Goal: Entertainment & Leisure: Browse casually

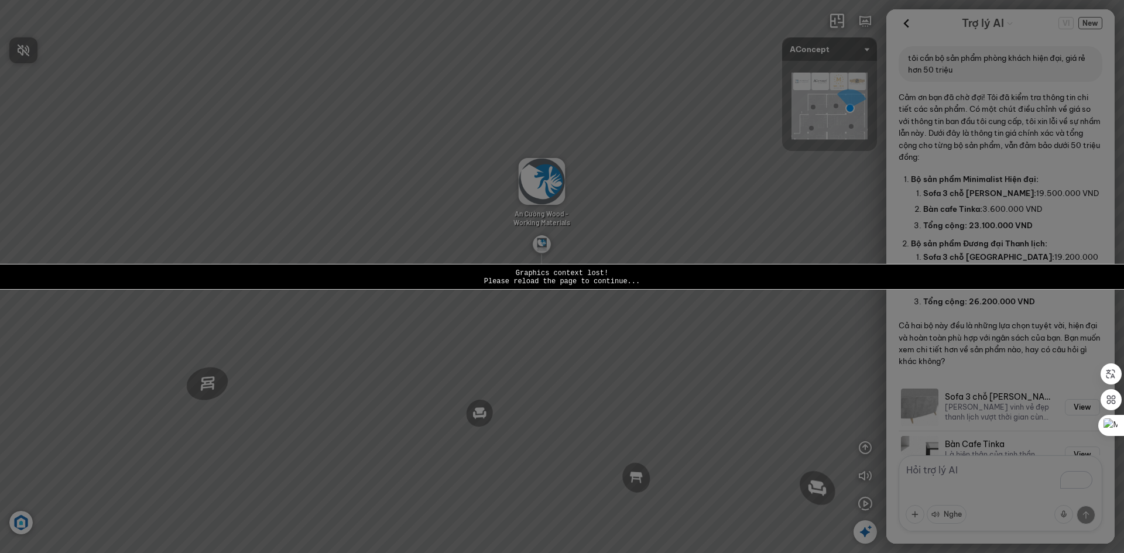
scroll to position [458, 0]
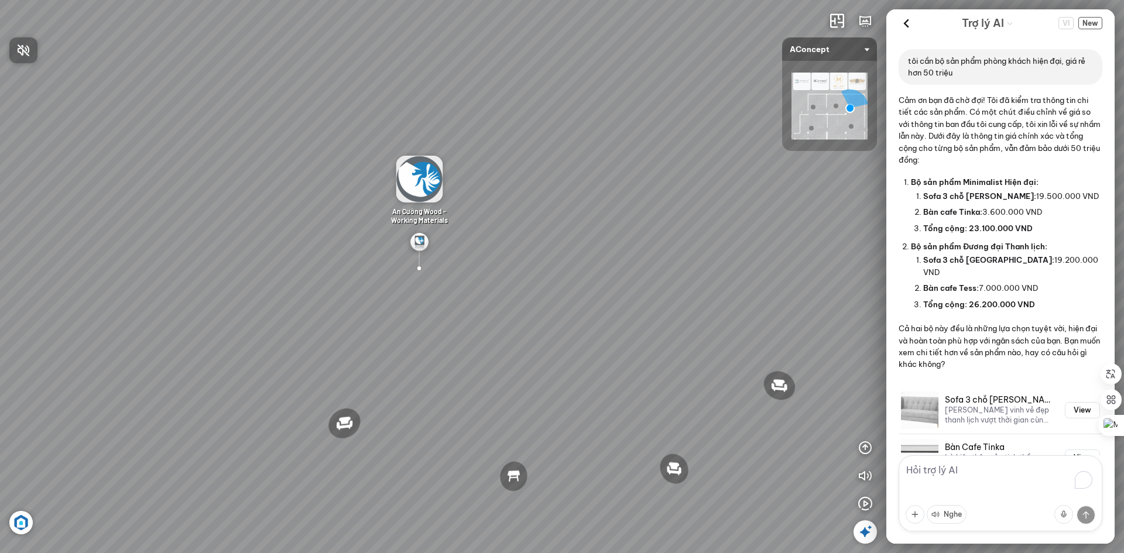
scroll to position [458, 0]
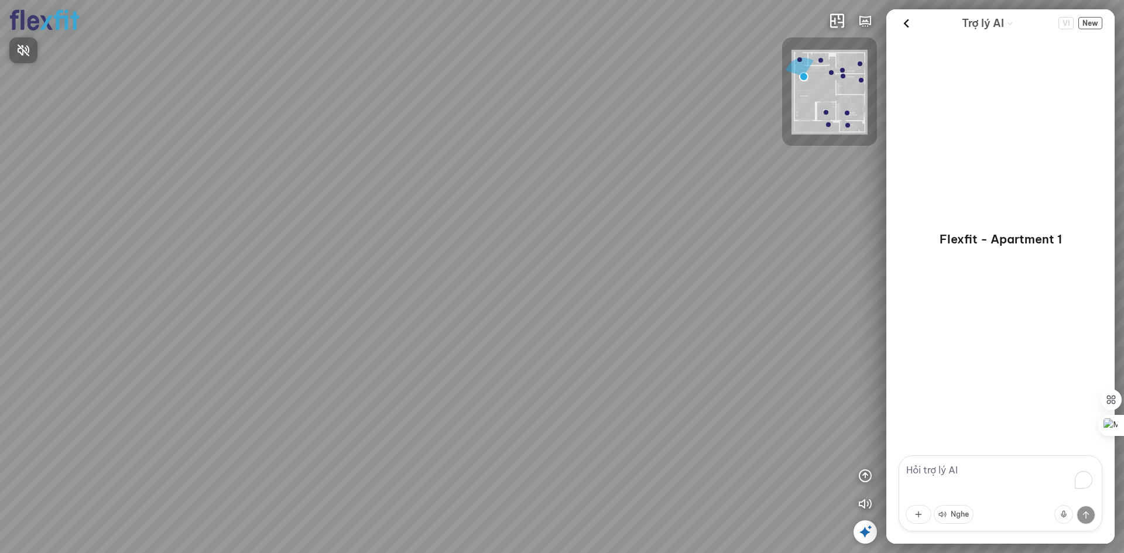
drag, startPoint x: 432, startPoint y: 198, endPoint x: 696, endPoint y: 188, distance: 264.9
click at [694, 188] on div at bounding box center [562, 276] width 1124 height 553
drag, startPoint x: 485, startPoint y: 198, endPoint x: 687, endPoint y: 198, distance: 202.6
click at [698, 198] on div "Ban công Bếp Phòng ngủ master Phòng ngủ Phòng ngủ" at bounding box center [562, 276] width 1124 height 553
drag, startPoint x: 585, startPoint y: 196, endPoint x: 696, endPoint y: 160, distance: 116.7
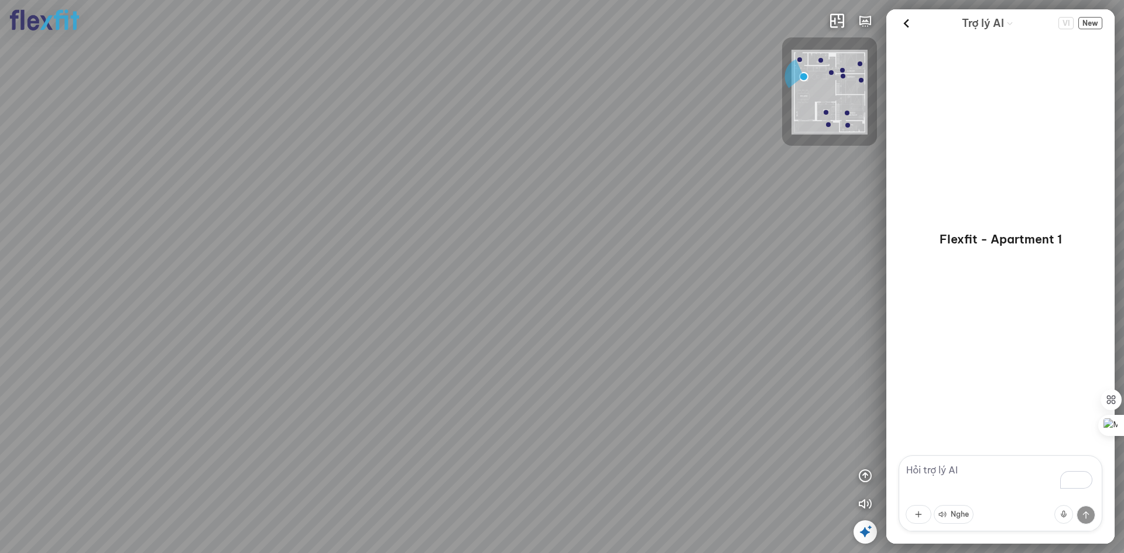
click at [691, 159] on div "Ban công Bếp Phòng ngủ master Phòng ngủ Phòng ngủ" at bounding box center [562, 276] width 1124 height 553
click at [607, 191] on div "Ban công Bếp Phòng ngủ master Phòng ngủ Phòng ngủ" at bounding box center [562, 276] width 1124 height 553
drag, startPoint x: 571, startPoint y: 518, endPoint x: 659, endPoint y: 451, distance: 111.1
click at [660, 451] on div "Ban công Bếp Phòng ngủ master Phòng ngủ Phòng ngủ" at bounding box center [562, 276] width 1124 height 553
drag, startPoint x: 718, startPoint y: 456, endPoint x: 466, endPoint y: 420, distance: 254.8
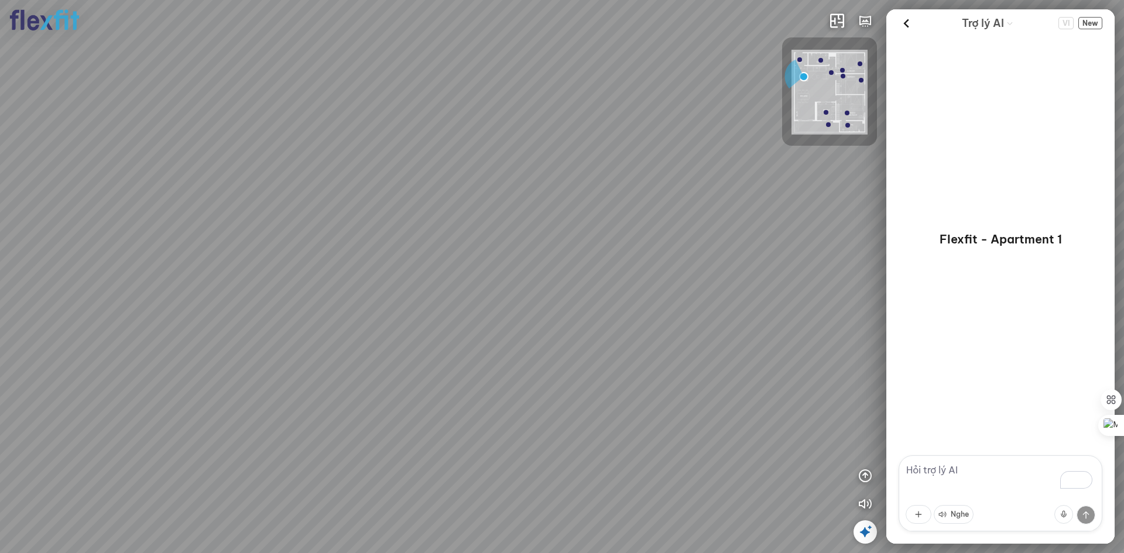
click at [410, 420] on div "Ban công Bếp Phòng ngủ master Phòng ngủ Phòng ngủ" at bounding box center [562, 276] width 1124 height 553
drag, startPoint x: 561, startPoint y: 409, endPoint x: 449, endPoint y: 397, distance: 112.4
click at [456, 399] on div "Ban công Bếp Phòng ngủ master Phòng ngủ Phòng ngủ" at bounding box center [562, 276] width 1124 height 553
drag, startPoint x: 747, startPoint y: 320, endPoint x: 521, endPoint y: 336, distance: 226.6
click at [408, 320] on div "Ban công Bếp Phòng ngủ master Phòng ngủ Phòng ngủ" at bounding box center [562, 276] width 1124 height 553
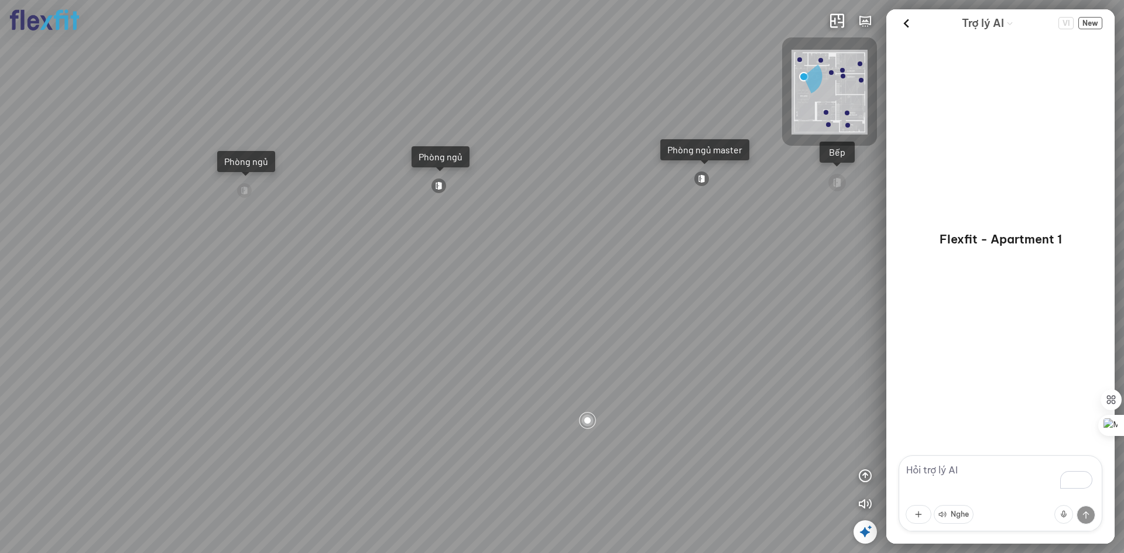
drag, startPoint x: 585, startPoint y: 335, endPoint x: 480, endPoint y: 335, distance: 104.8
click at [480, 335] on div "Ban công Bếp Phòng ngủ master Phòng ngủ Phòng ngủ" at bounding box center [562, 276] width 1124 height 553
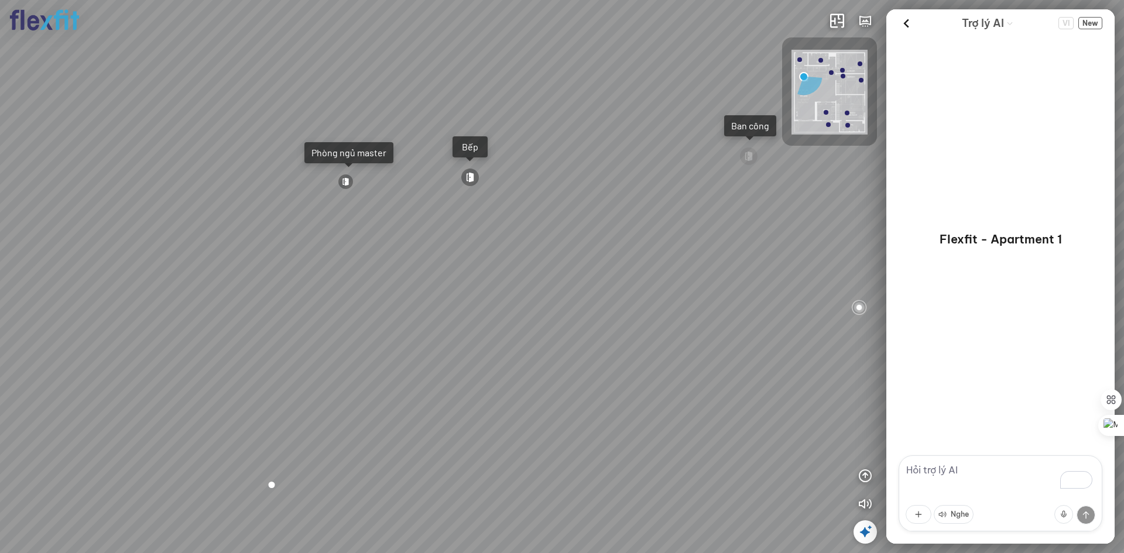
drag, startPoint x: 823, startPoint y: 317, endPoint x: 465, endPoint y: 322, distance: 357.2
click at [477, 323] on div "Ban công Bếp Phòng ngủ master Phòng ngủ Phòng ngủ" at bounding box center [562, 276] width 1124 height 553
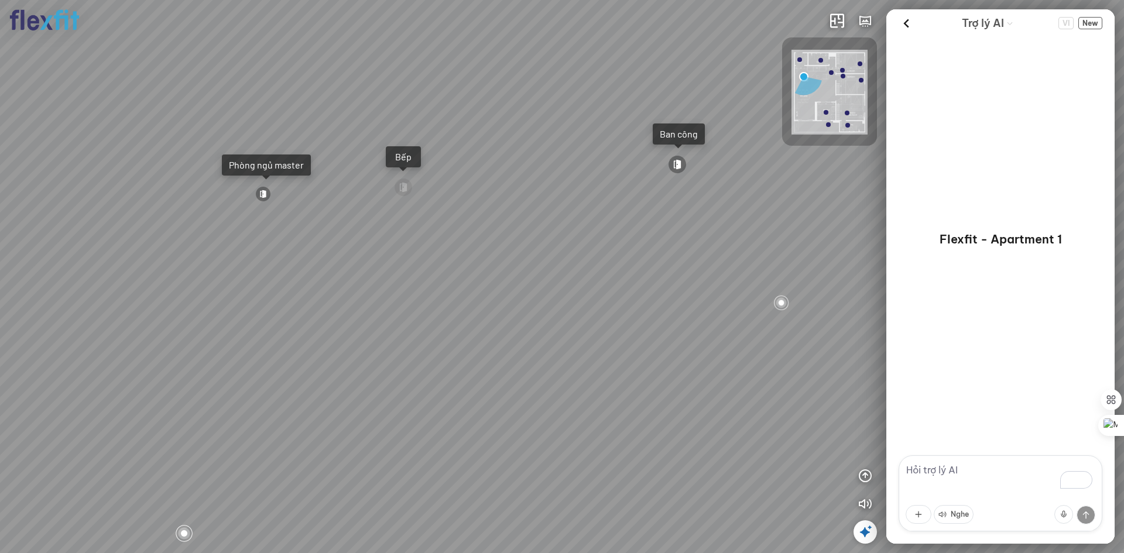
click at [675, 163] on div at bounding box center [677, 164] width 19 height 19
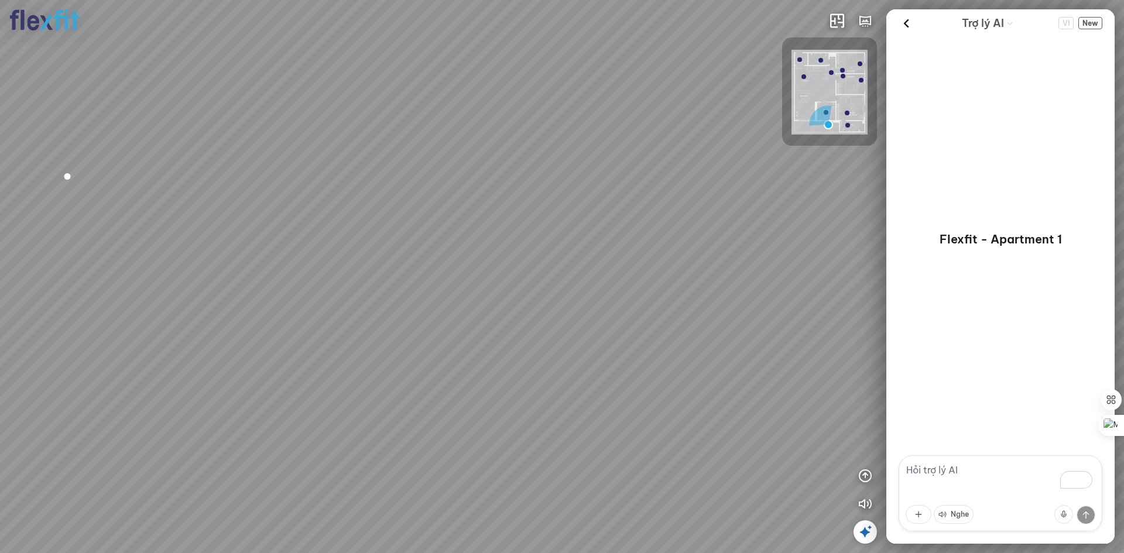
drag, startPoint x: 498, startPoint y: 253, endPoint x: 33, endPoint y: 256, distance: 464.9
click at [34, 254] on div at bounding box center [562, 276] width 1124 height 553
drag, startPoint x: 515, startPoint y: 265, endPoint x: 305, endPoint y: 237, distance: 211.4
click at [305, 237] on div at bounding box center [562, 276] width 1124 height 553
click at [457, 449] on div at bounding box center [562, 276] width 1124 height 553
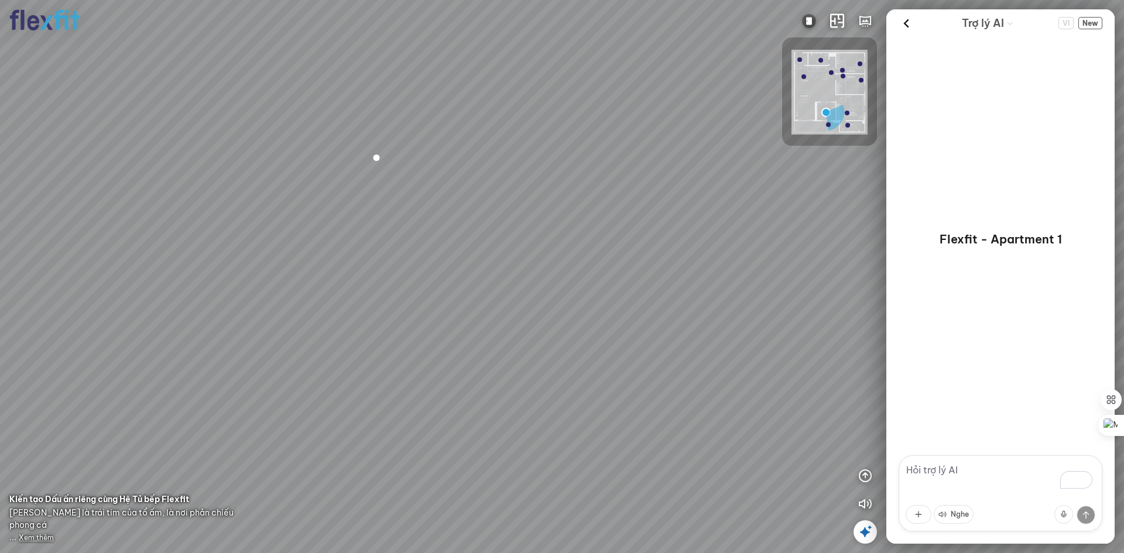
drag, startPoint x: 580, startPoint y: 333, endPoint x: 625, endPoint y: 303, distance: 54.1
click at [622, 304] on div at bounding box center [562, 276] width 1124 height 553
drag, startPoint x: 731, startPoint y: 239, endPoint x: 799, endPoint y: 235, distance: 67.5
click at [798, 235] on div at bounding box center [562, 276] width 1124 height 553
drag, startPoint x: 869, startPoint y: 223, endPoint x: 921, endPoint y: 244, distance: 55.5
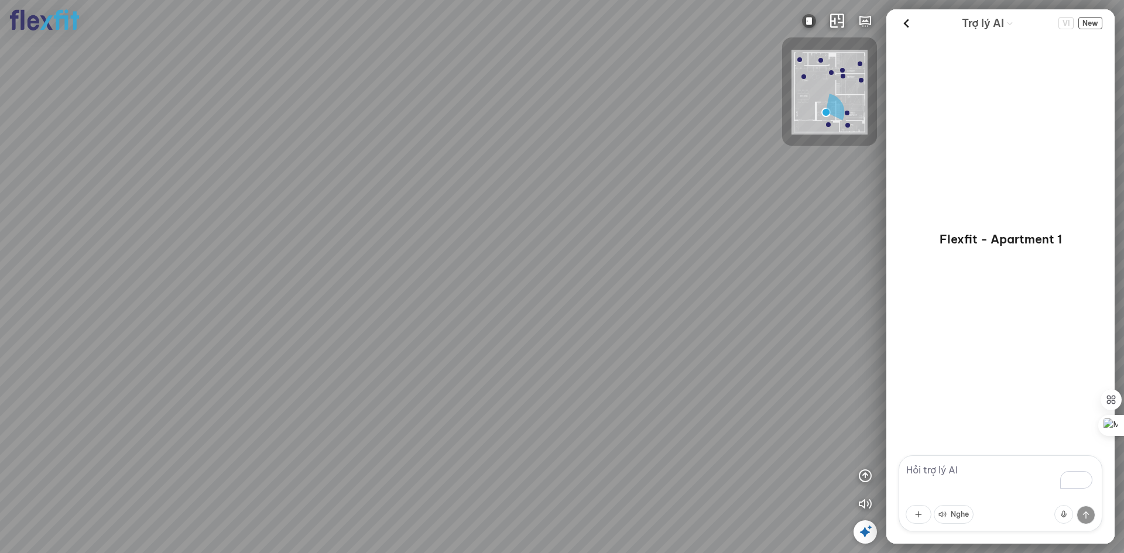
click at [920, 238] on div "INFO: krpano 1.20.8 (build 2020-09-15) INFO: HTML5/Desktop - Chrome 139.0 - Web…" at bounding box center [562, 276] width 1124 height 553
drag, startPoint x: 766, startPoint y: 201, endPoint x: 859, endPoint y: 192, distance: 93.5
click at [857, 191] on div at bounding box center [562, 276] width 1124 height 553
drag, startPoint x: 628, startPoint y: 207, endPoint x: 953, endPoint y: 290, distance: 335.4
click at [985, 282] on div "INFO: krpano 1.20.8 (build 2020-09-15) INFO: HTML5/Desktop - Chrome 139.0 - Web…" at bounding box center [562, 276] width 1124 height 553
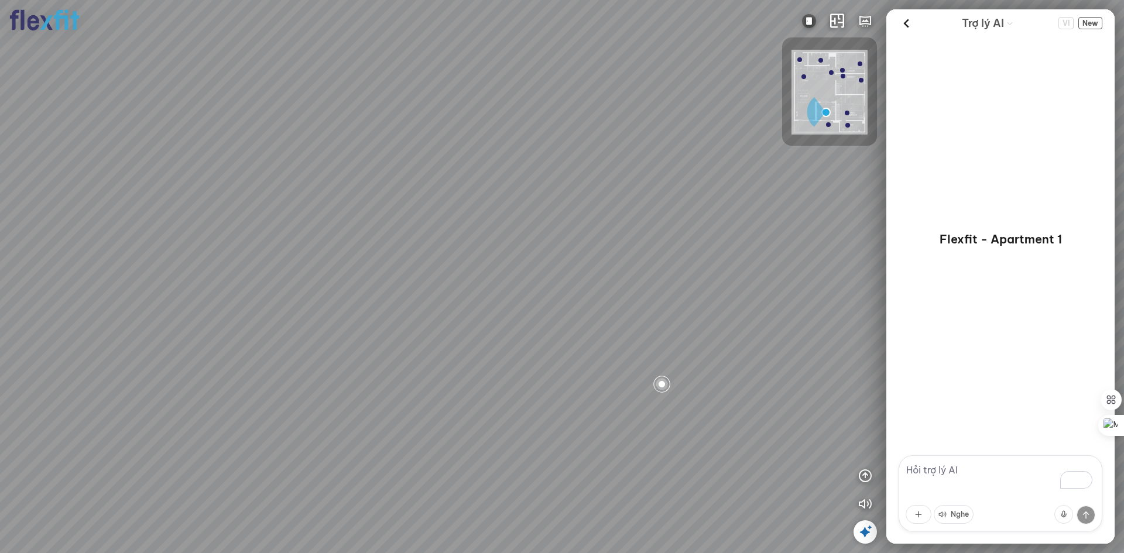
drag, startPoint x: 635, startPoint y: 204, endPoint x: 821, endPoint y: 160, distance: 191.3
click at [825, 151] on div at bounding box center [562, 276] width 1124 height 553
drag, startPoint x: 532, startPoint y: 194, endPoint x: 1028, endPoint y: 385, distance: 531.9
click at [1028, 385] on div "INFO: krpano 1.20.8 (build 2020-09-15) INFO: HTML5/Desktop - Chrome 139.0 - Web…" at bounding box center [562, 276] width 1124 height 553
drag, startPoint x: 543, startPoint y: 349, endPoint x: 864, endPoint y: 259, distance: 333.9
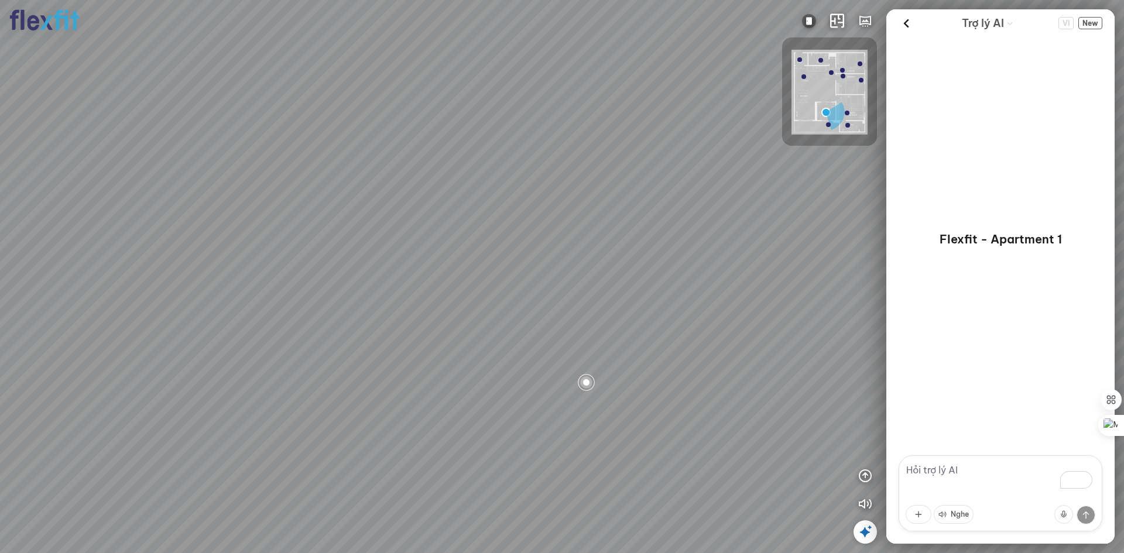
click at [864, 259] on div at bounding box center [562, 276] width 1124 height 553
drag, startPoint x: 498, startPoint y: 297, endPoint x: 925, endPoint y: 315, distance: 426.6
click at [923, 306] on div "INFO: krpano 1.20.8 (build 2020-09-15) INFO: HTML5/Desktop - Chrome 139.0 - Web…" at bounding box center [562, 276] width 1124 height 553
drag, startPoint x: 503, startPoint y: 313, endPoint x: 579, endPoint y: 313, distance: 76.1
click at [579, 313] on div at bounding box center [562, 276] width 1124 height 553
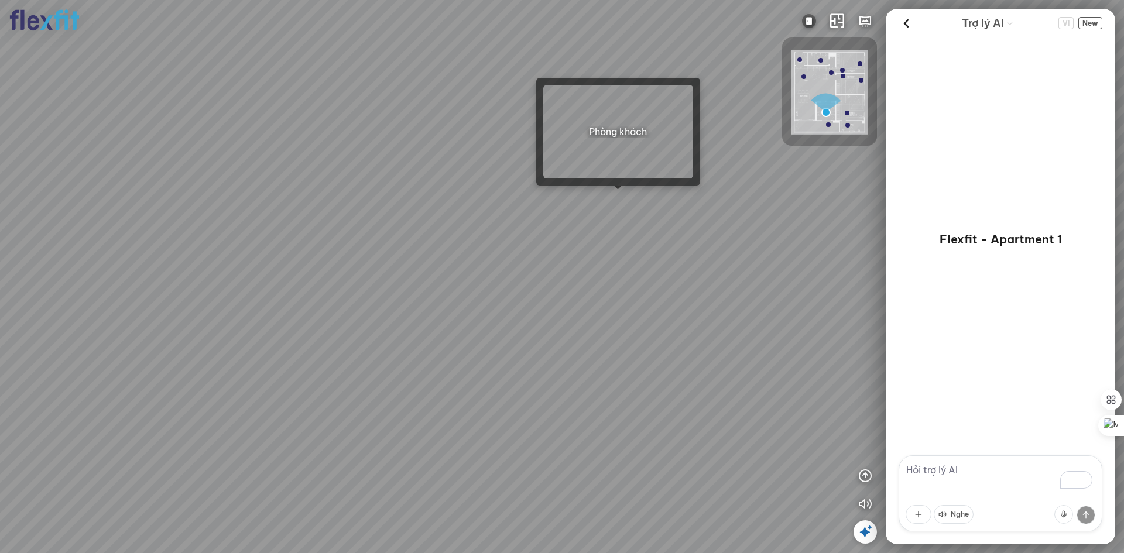
click at [619, 203] on div at bounding box center [562, 276] width 1124 height 553
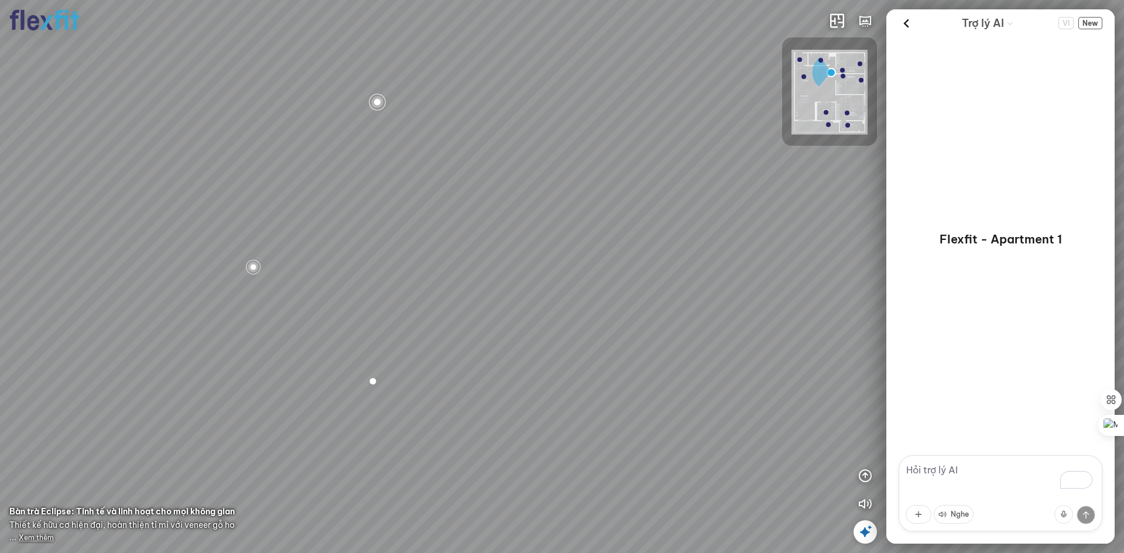
click at [39, 535] on span "Xem thêm" at bounding box center [36, 537] width 35 height 9
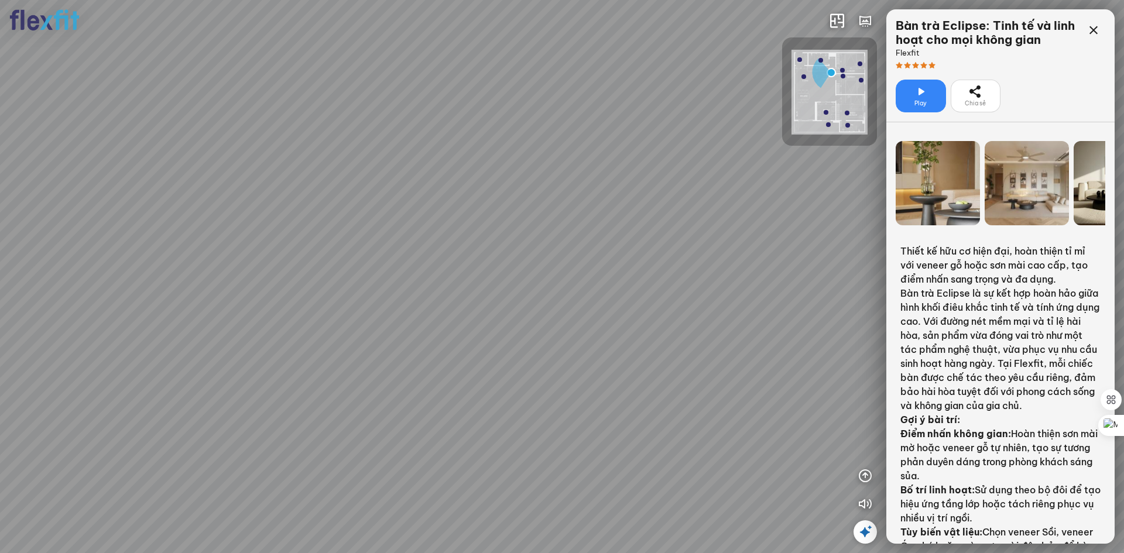
drag, startPoint x: 582, startPoint y: 331, endPoint x: 737, endPoint y: 330, distance: 155.2
click at [737, 330] on div "Bếp WC Phòng ngủ master Phòng ngủ Phòng ngủ" at bounding box center [562, 276] width 1124 height 553
click at [1093, 29] on icon at bounding box center [1094, 30] width 14 height 14
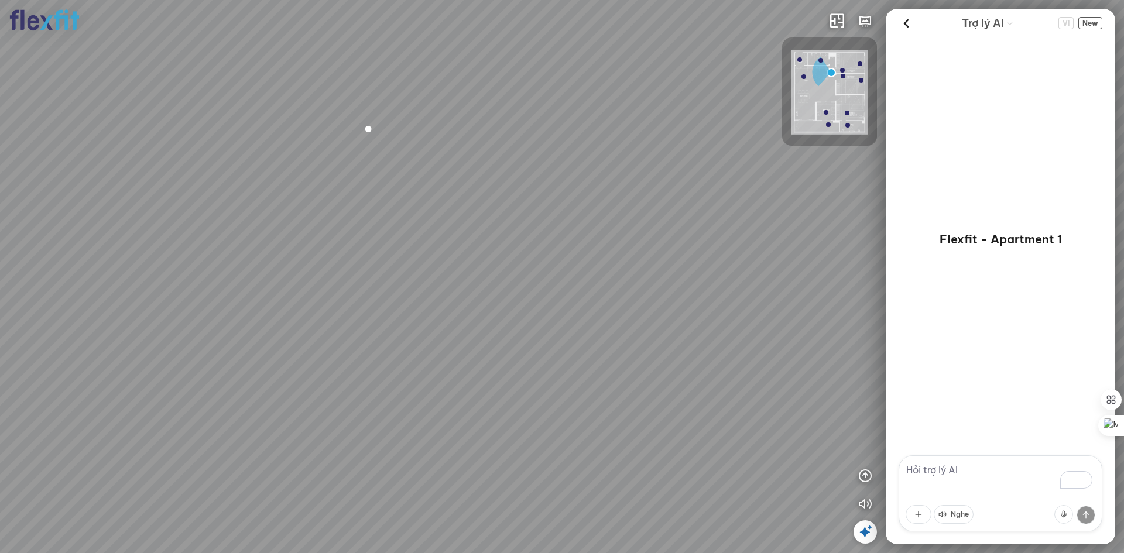
drag, startPoint x: 492, startPoint y: 364, endPoint x: 631, endPoint y: 369, distance: 139.5
click at [626, 369] on div "Bếp WC Phòng ngủ master Phòng ngủ Phòng ngủ" at bounding box center [562, 276] width 1124 height 553
drag, startPoint x: 391, startPoint y: 394, endPoint x: 456, endPoint y: 374, distance: 68.1
click at [456, 374] on div "Bếp WC Phòng ngủ master Phòng ngủ Phòng ngủ" at bounding box center [562, 276] width 1124 height 553
drag, startPoint x: 329, startPoint y: 373, endPoint x: 114, endPoint y: 384, distance: 215.7
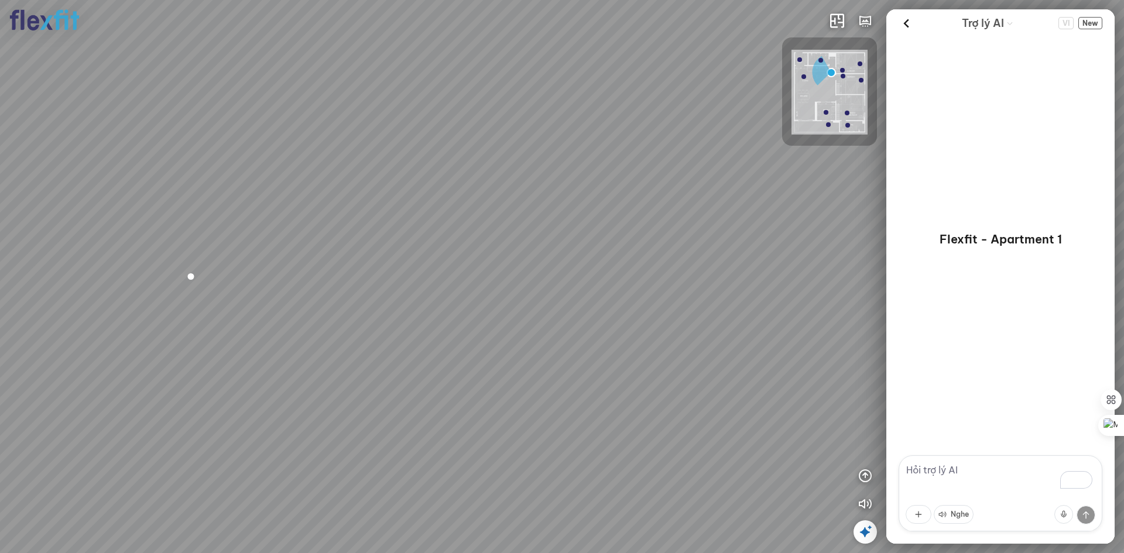
click at [114, 384] on div "Bếp WC Phòng ngủ master Phòng ngủ Phòng ngủ" at bounding box center [562, 276] width 1124 height 553
